Goal: Task Accomplishment & Management: Use online tool/utility

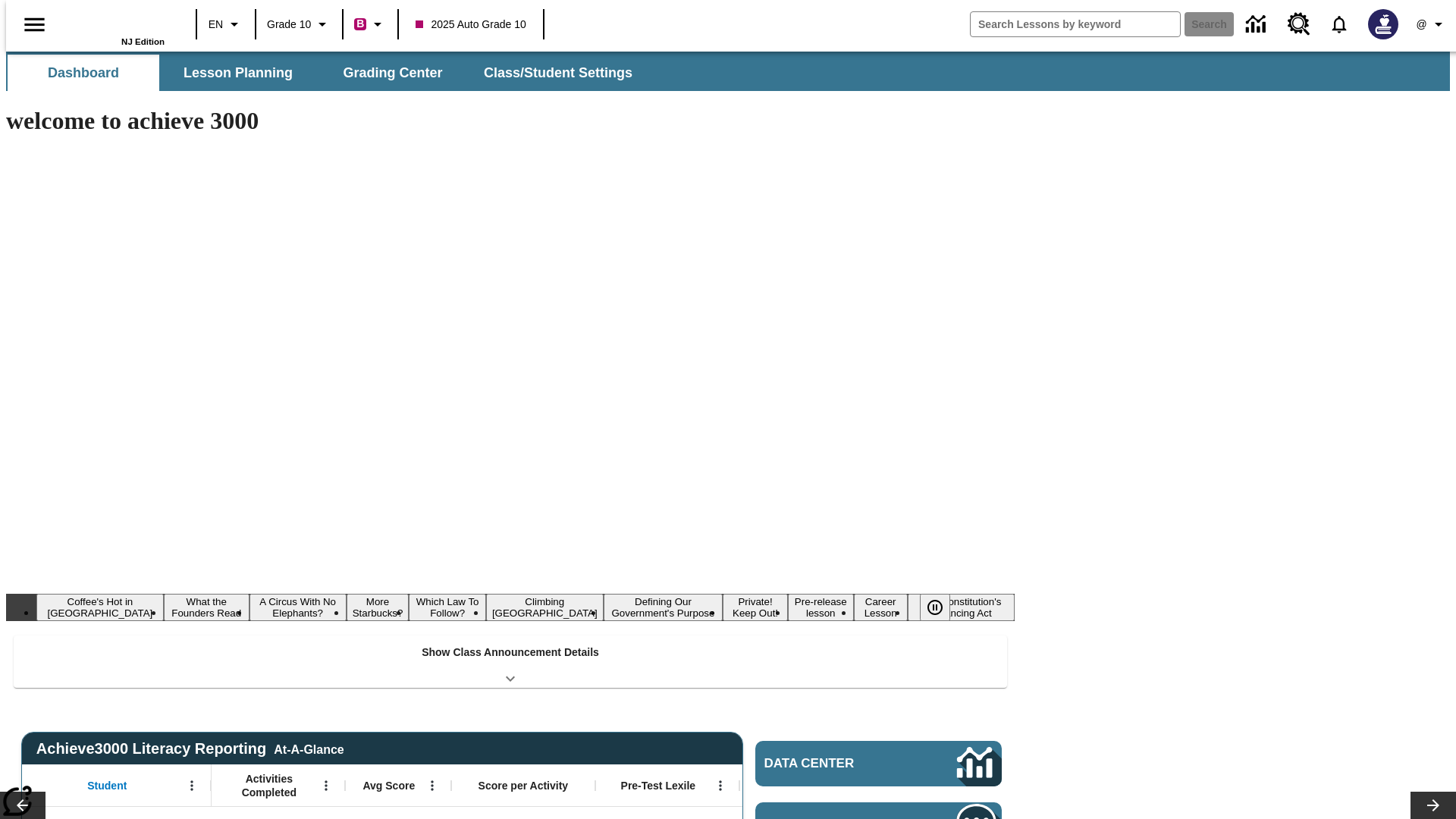
type input "-1"
click at [387, 73] on span "Grading Center" at bounding box center [392, 73] width 110 height 18
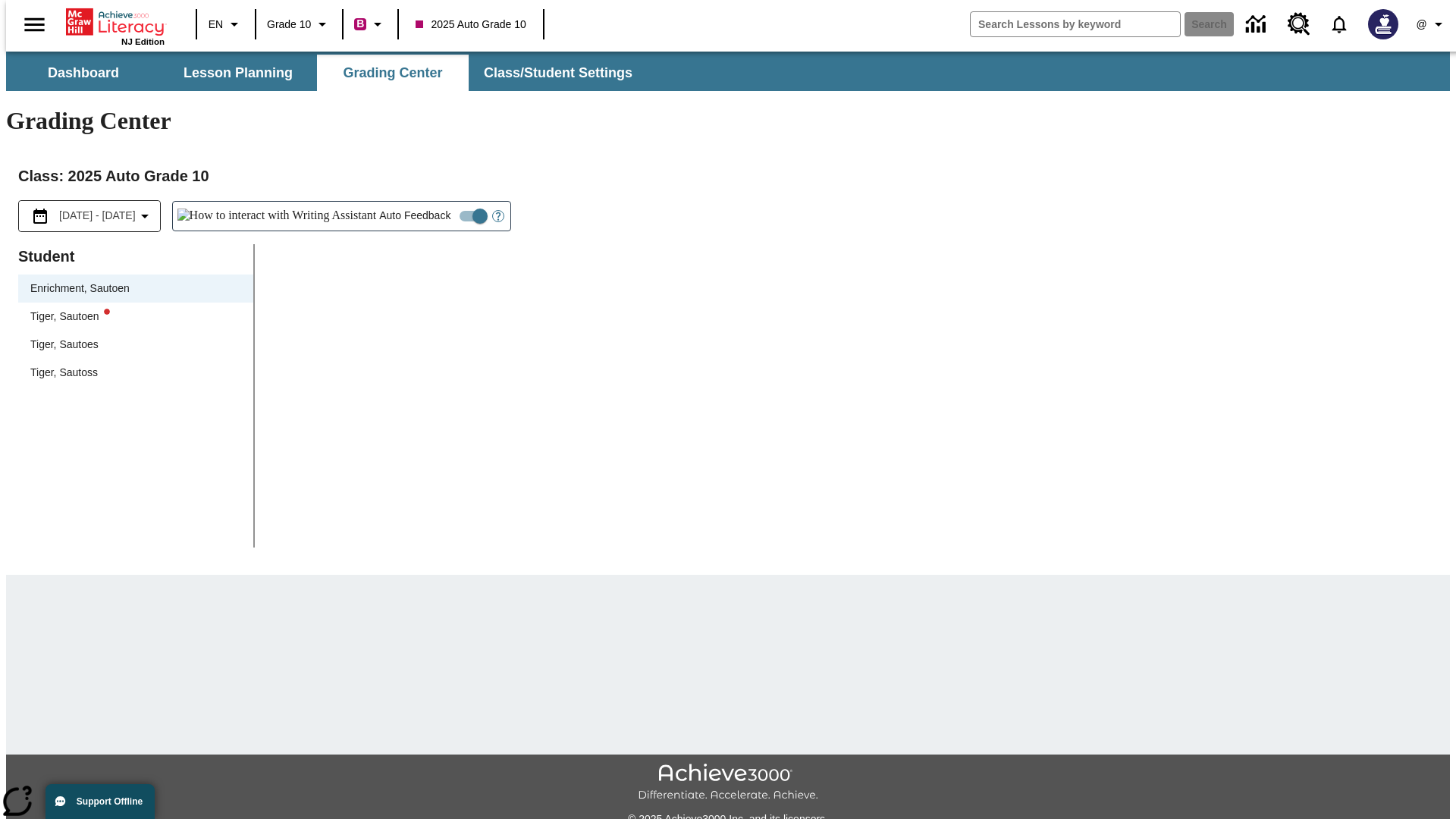
click at [130, 309] on div "Tiger, Sautoen" at bounding box center [135, 316] width 211 height 16
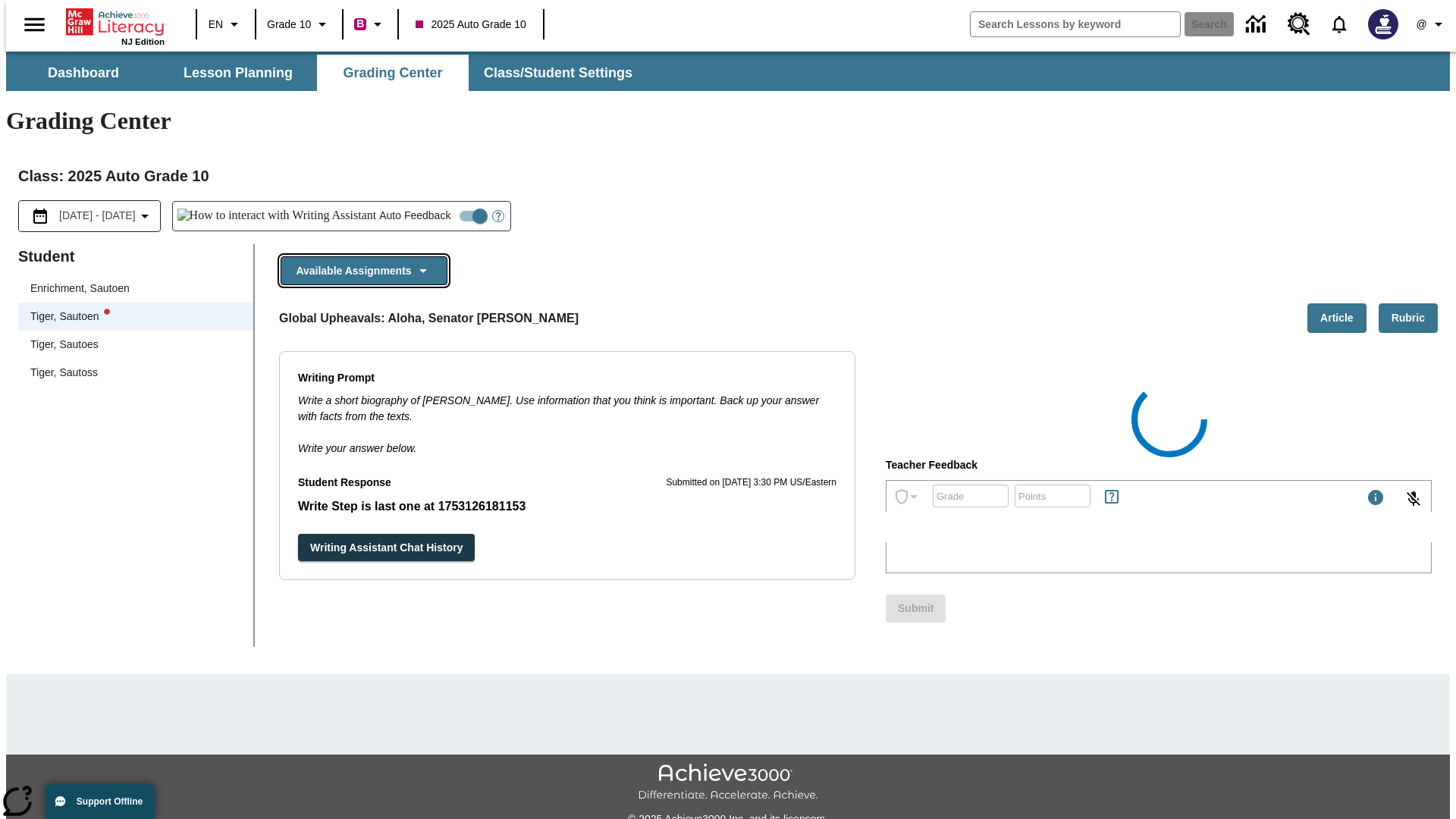
click at [359, 256] on button "Available Assignments" at bounding box center [363, 270] width 167 height 29
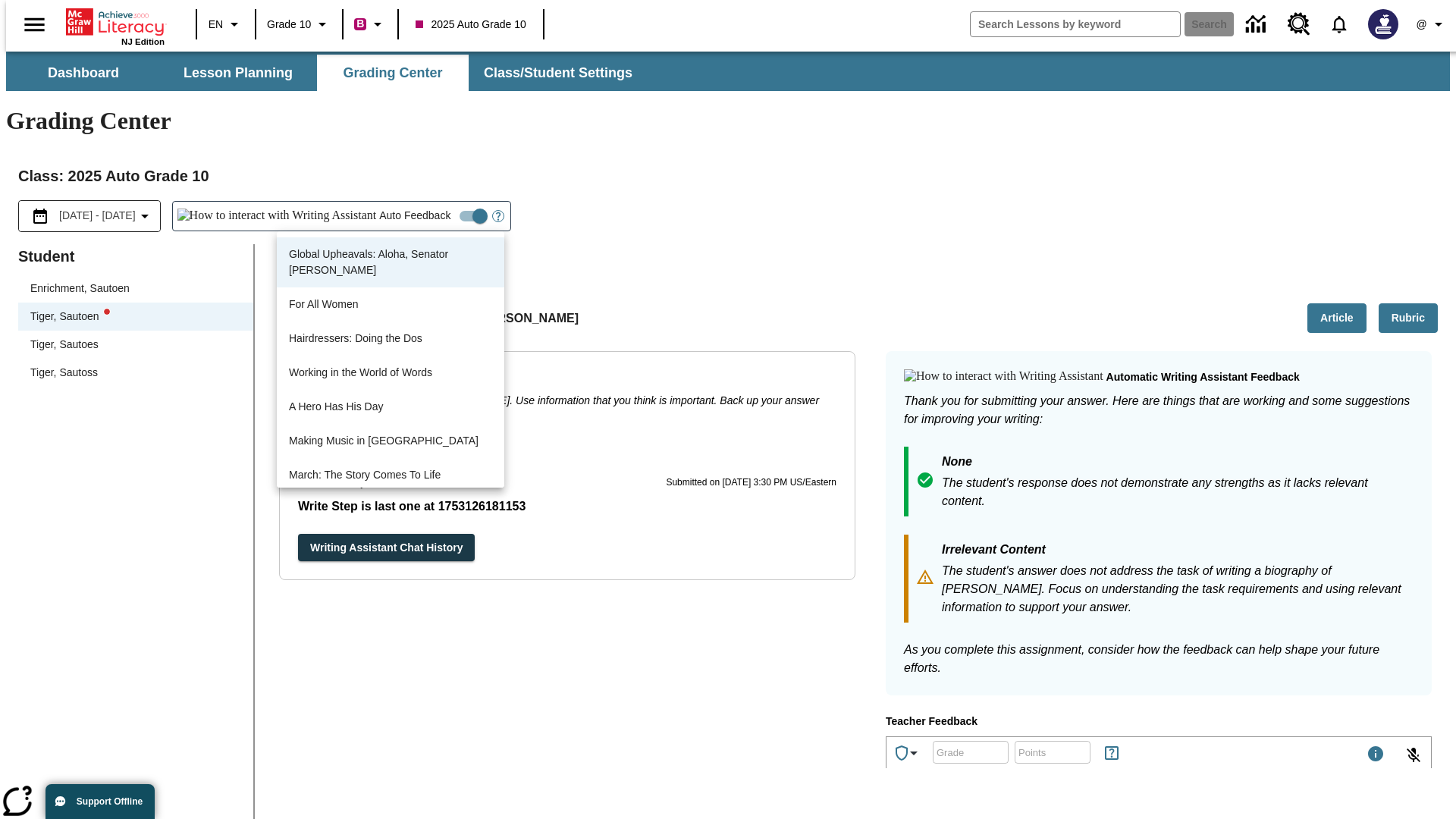
click at [298, 534] on button "Writing Assistant Chat History" at bounding box center [386, 547] width 177 height 28
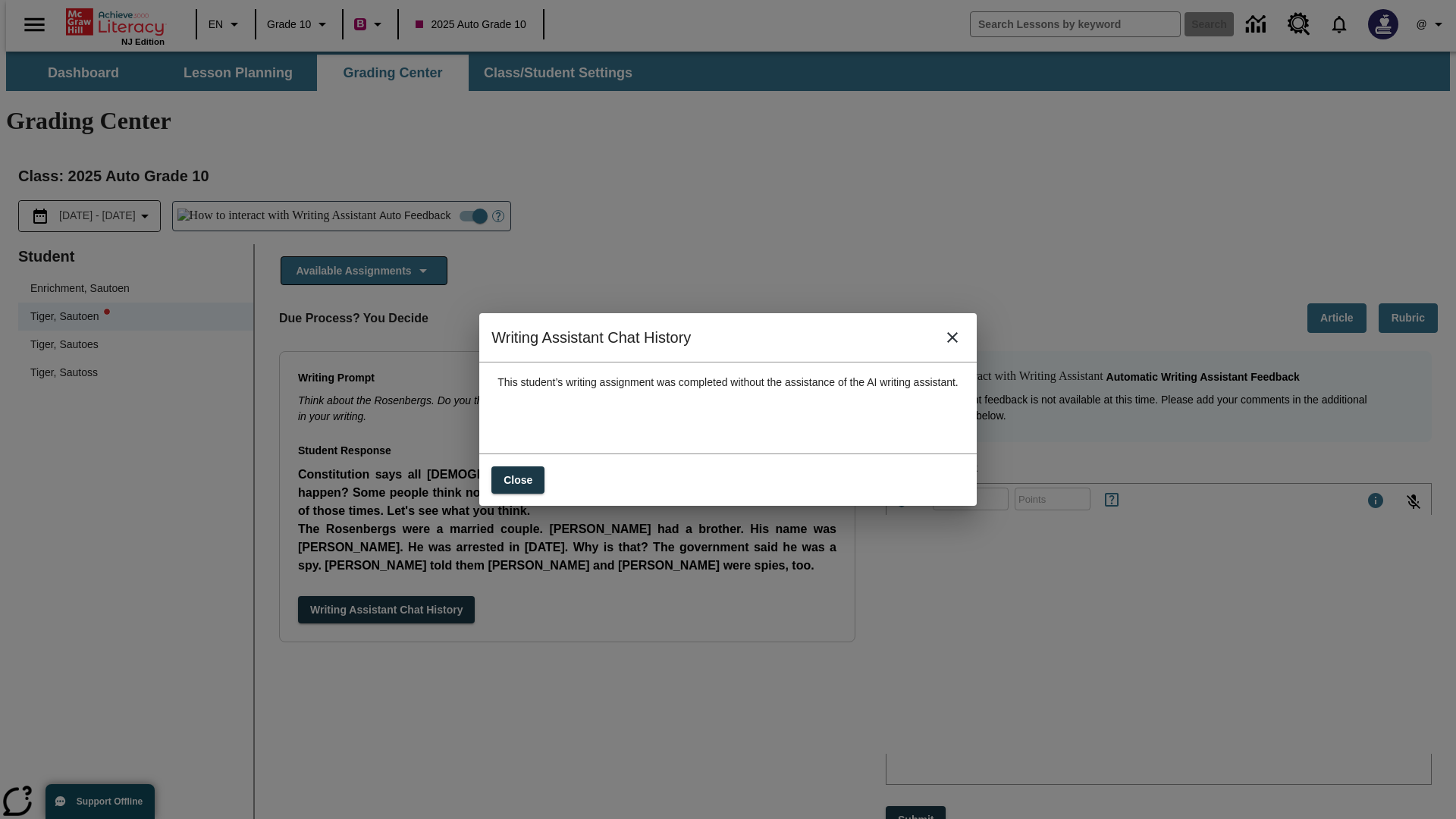
click at [958, 342] on icon "close" at bounding box center [952, 337] width 11 height 11
click at [359, 256] on button "Available Assignments" at bounding box center [363, 270] width 167 height 29
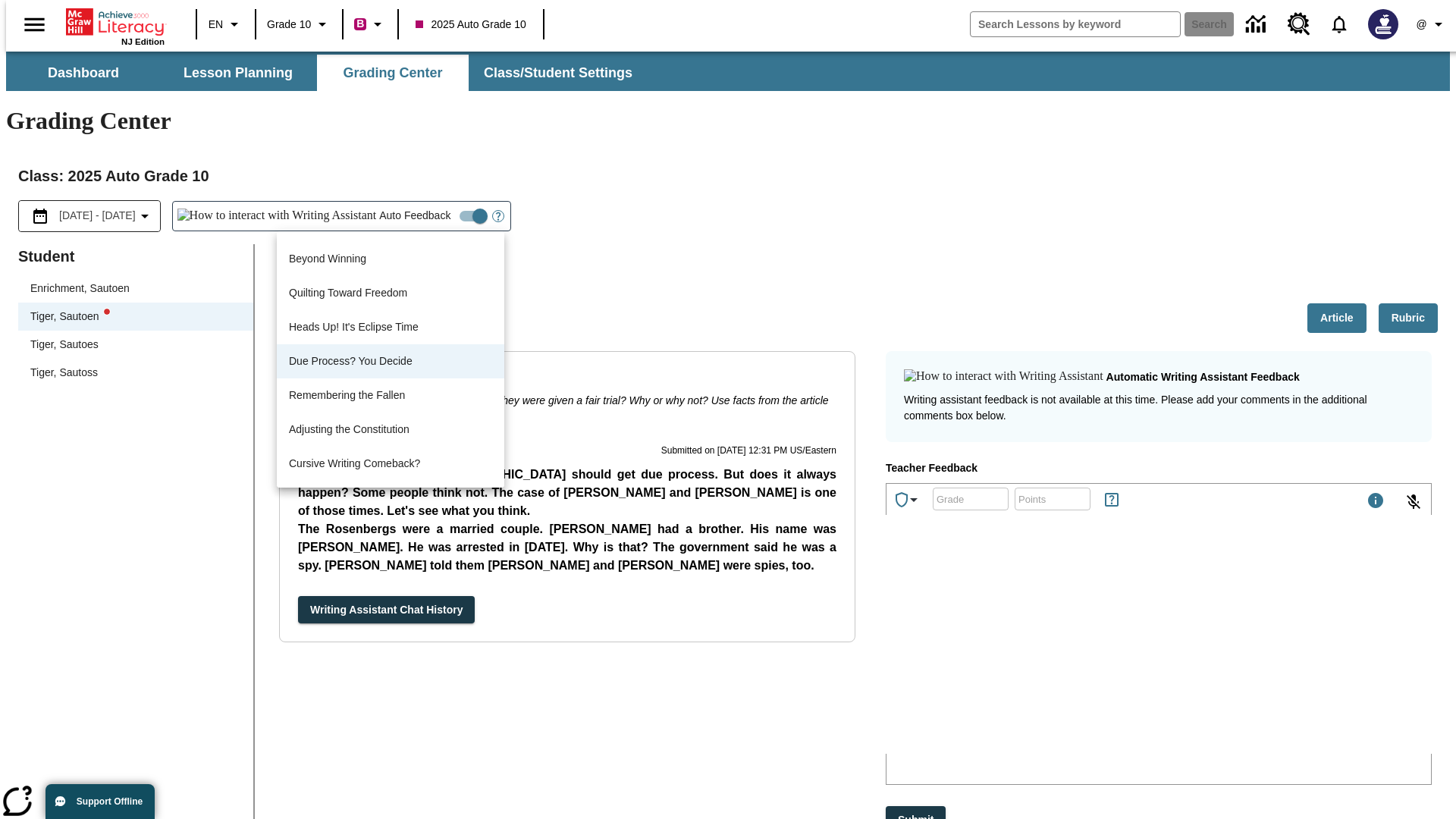
click at [298, 596] on button "Writing Assistant Chat History" at bounding box center [386, 609] width 177 height 28
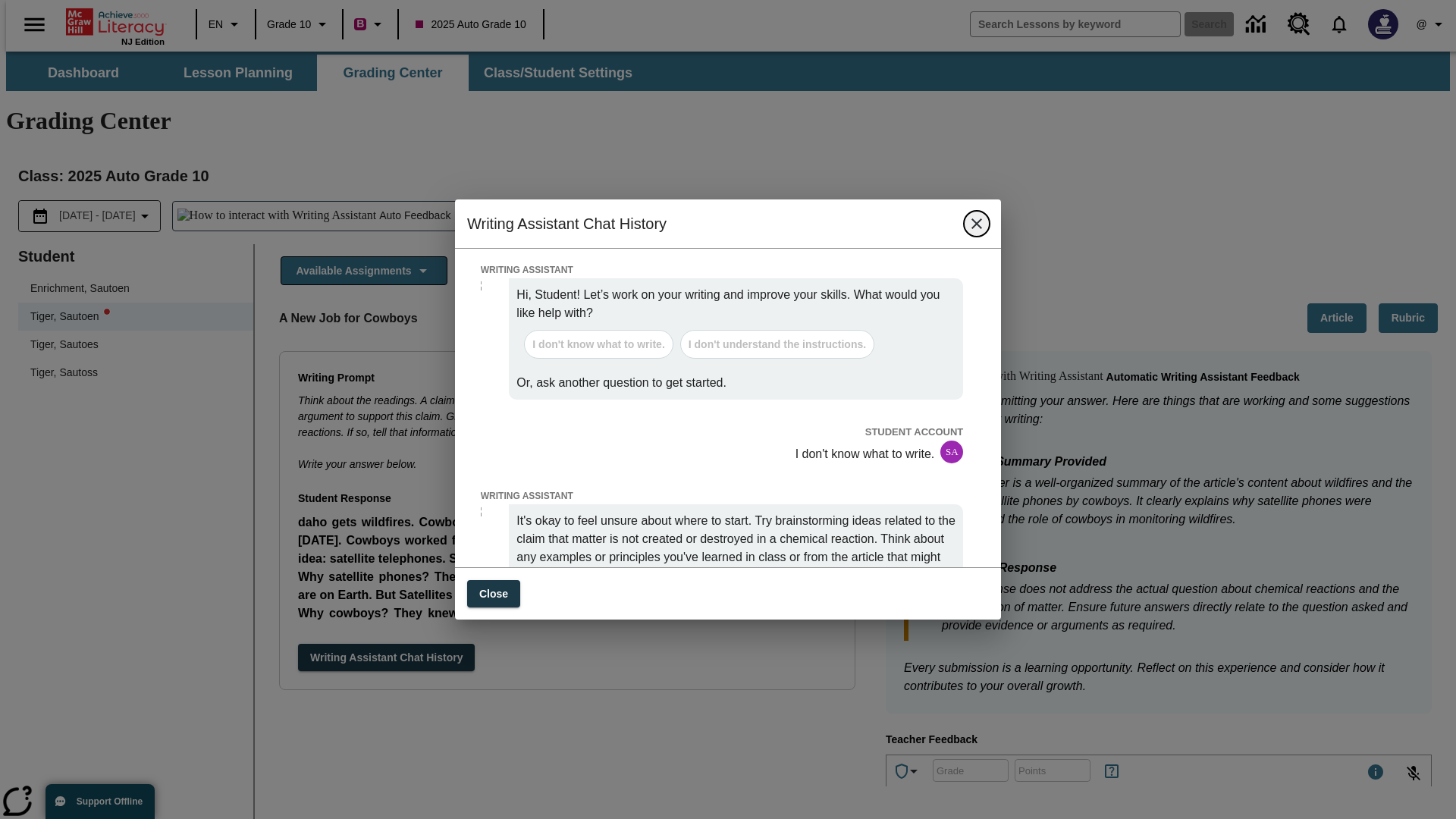
click at [977, 229] on icon "close" at bounding box center [976, 223] width 11 height 11
